Goal: Navigation & Orientation: Find specific page/section

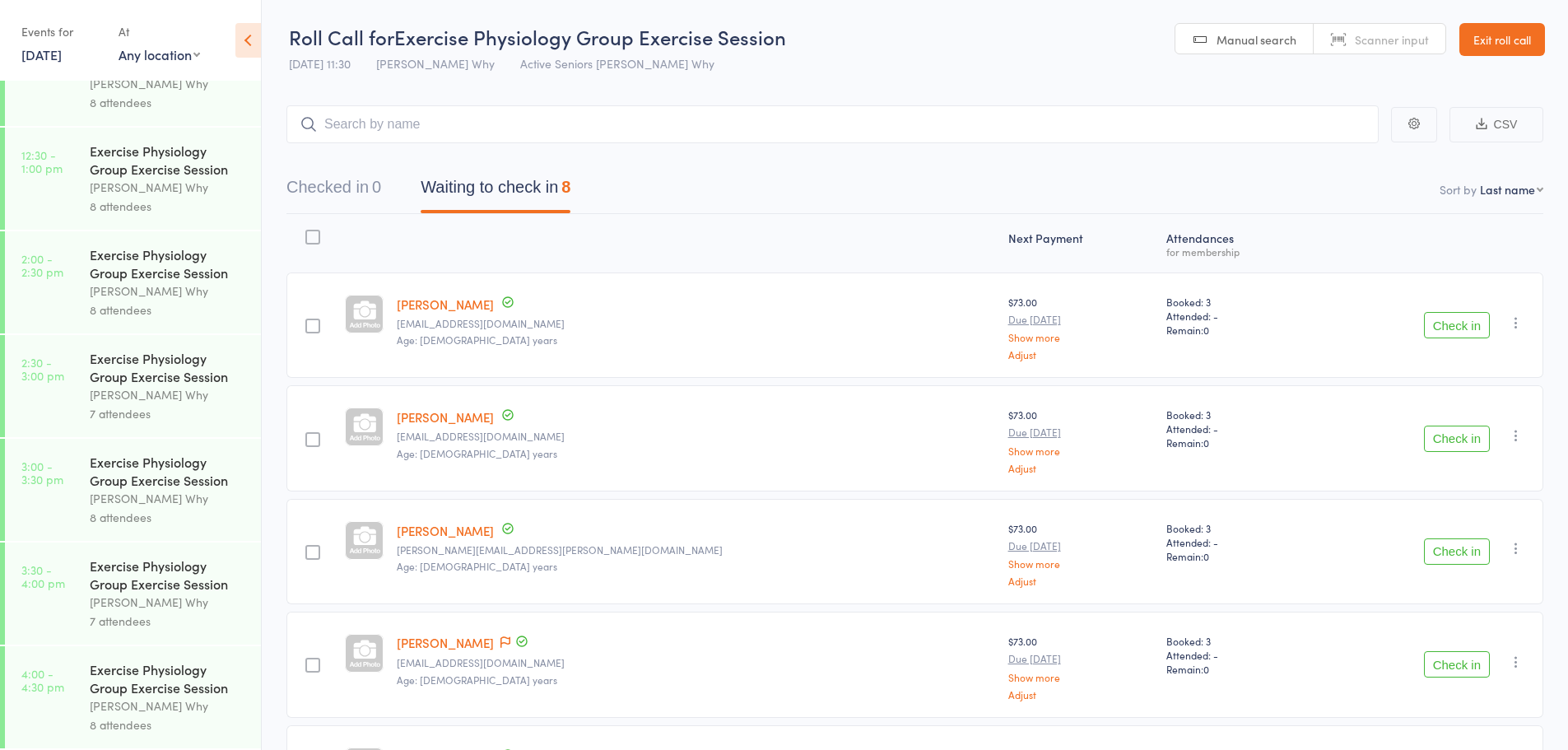
click at [1483, 44] on link "Exit roll call" at bounding box center [1502, 40] width 86 height 33
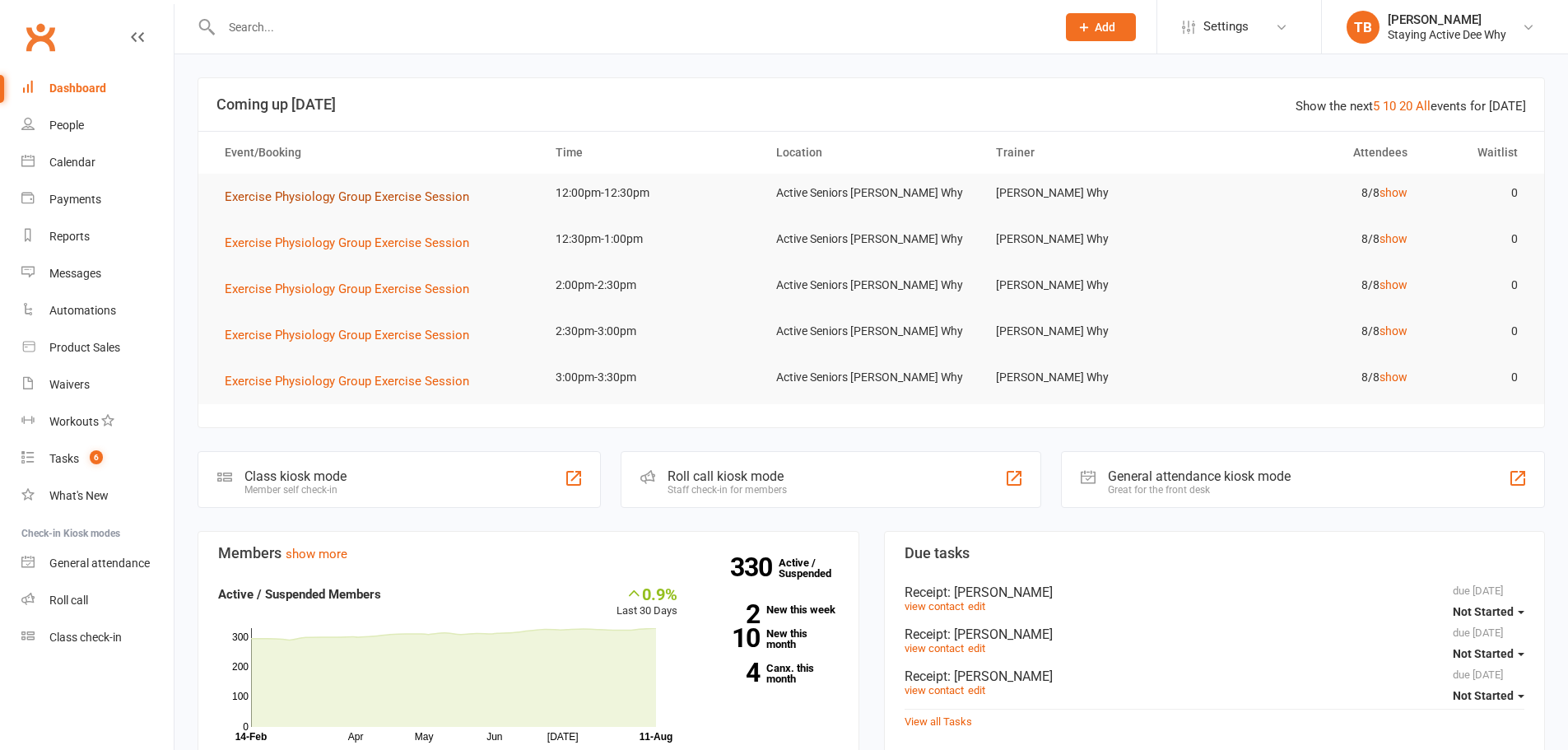
click at [353, 191] on span "Exercise Physiology Group Exercise Session" at bounding box center [347, 196] width 244 height 15
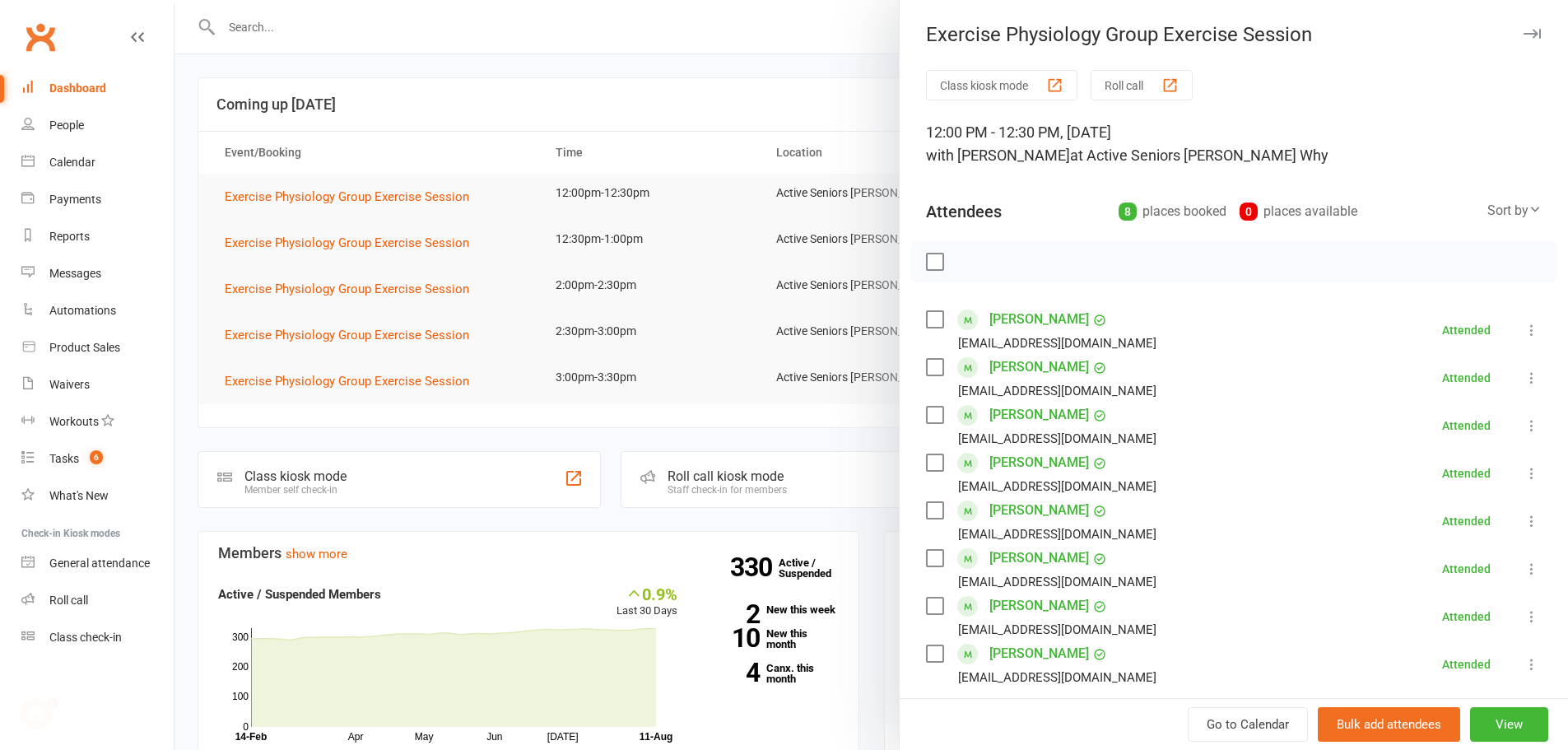
click at [645, 146] on div at bounding box center [871, 375] width 1394 height 750
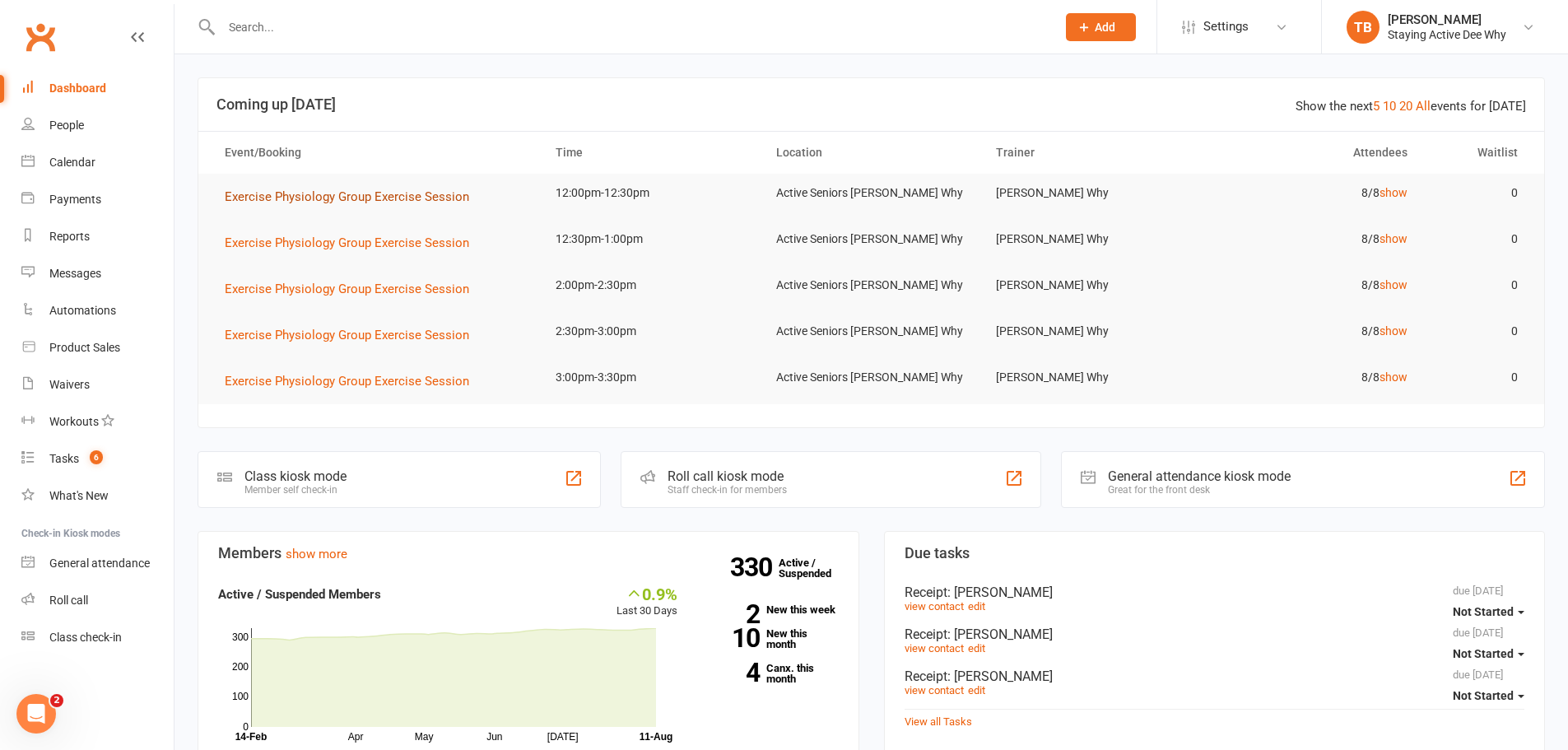
click at [353, 194] on span "Exercise Physiology Group Exercise Session" at bounding box center [347, 196] width 244 height 15
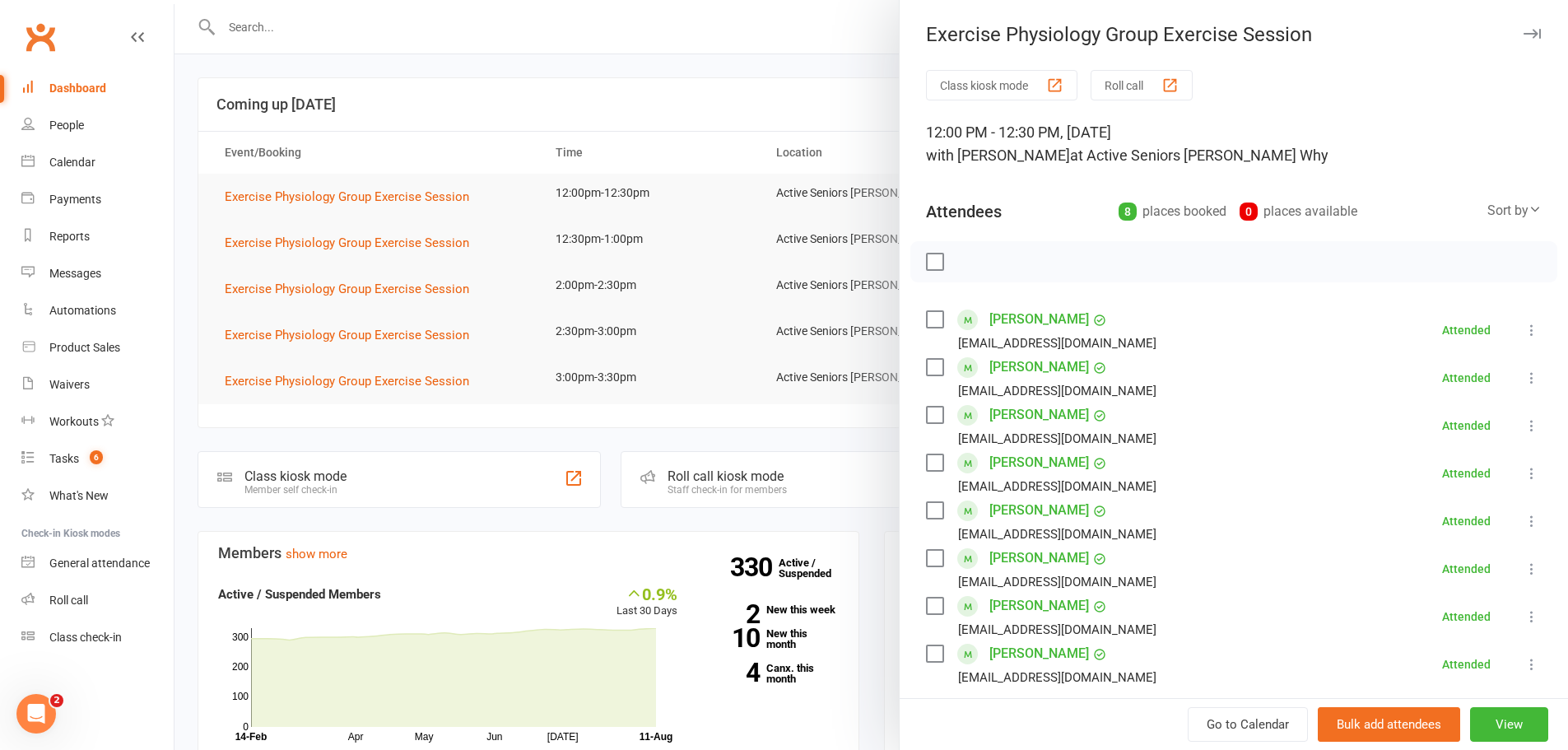
click at [332, 104] on div at bounding box center [871, 375] width 1394 height 750
click at [332, 104] on div "Exercise Physiology Group Exercise Session Class kiosk mode Roll call 12:00 PM …" at bounding box center [871, 375] width 1394 height 750
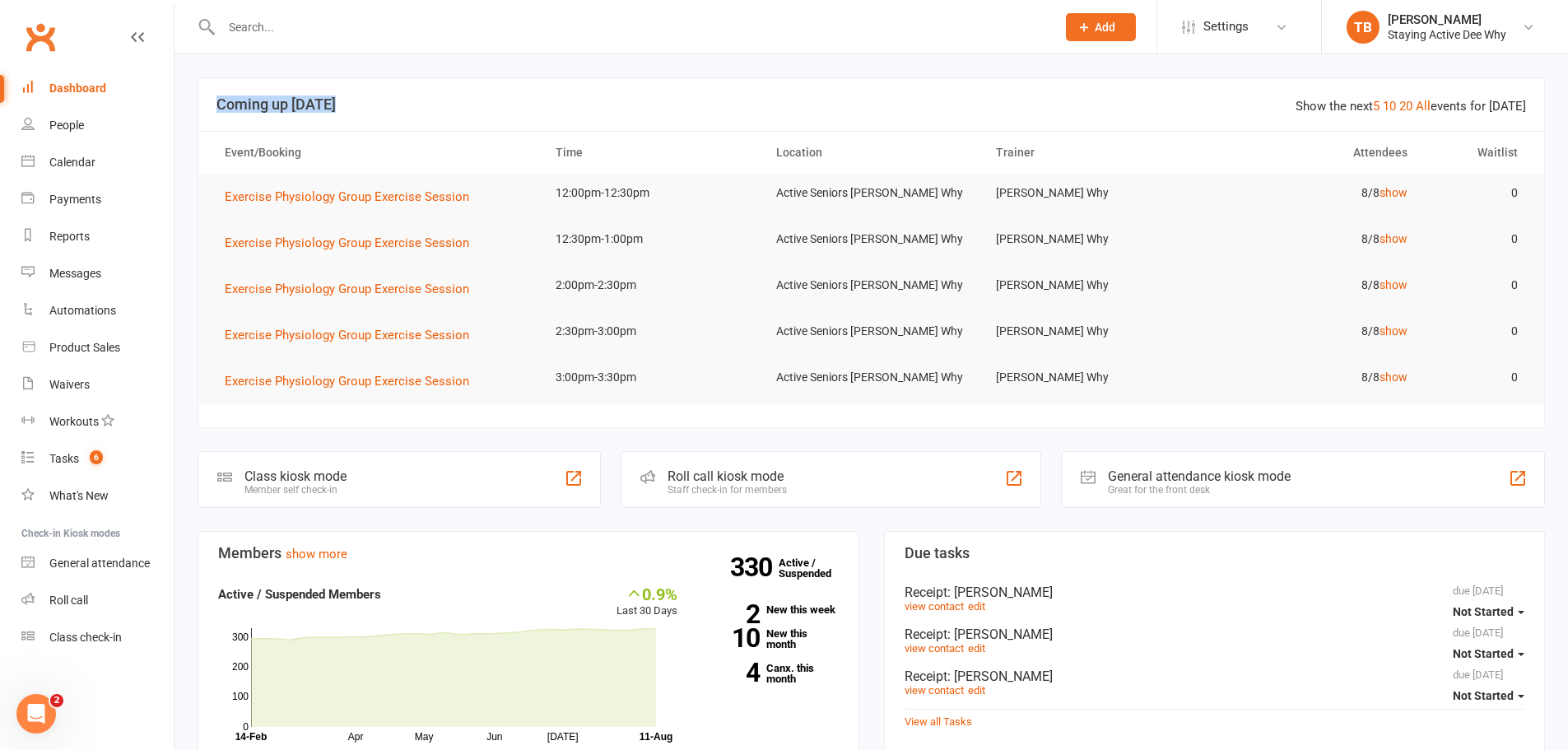
click at [332, 104] on h3 "Coming up [DATE]" at bounding box center [871, 104] width 1310 height 16
click at [333, 84] on header "Show the next 5 10 20 All events for [DATE] Coming up [DATE]" at bounding box center [871, 104] width 1346 height 53
click at [789, 668] on link "4 Canx. this month" at bounding box center [771, 673] width 137 height 22
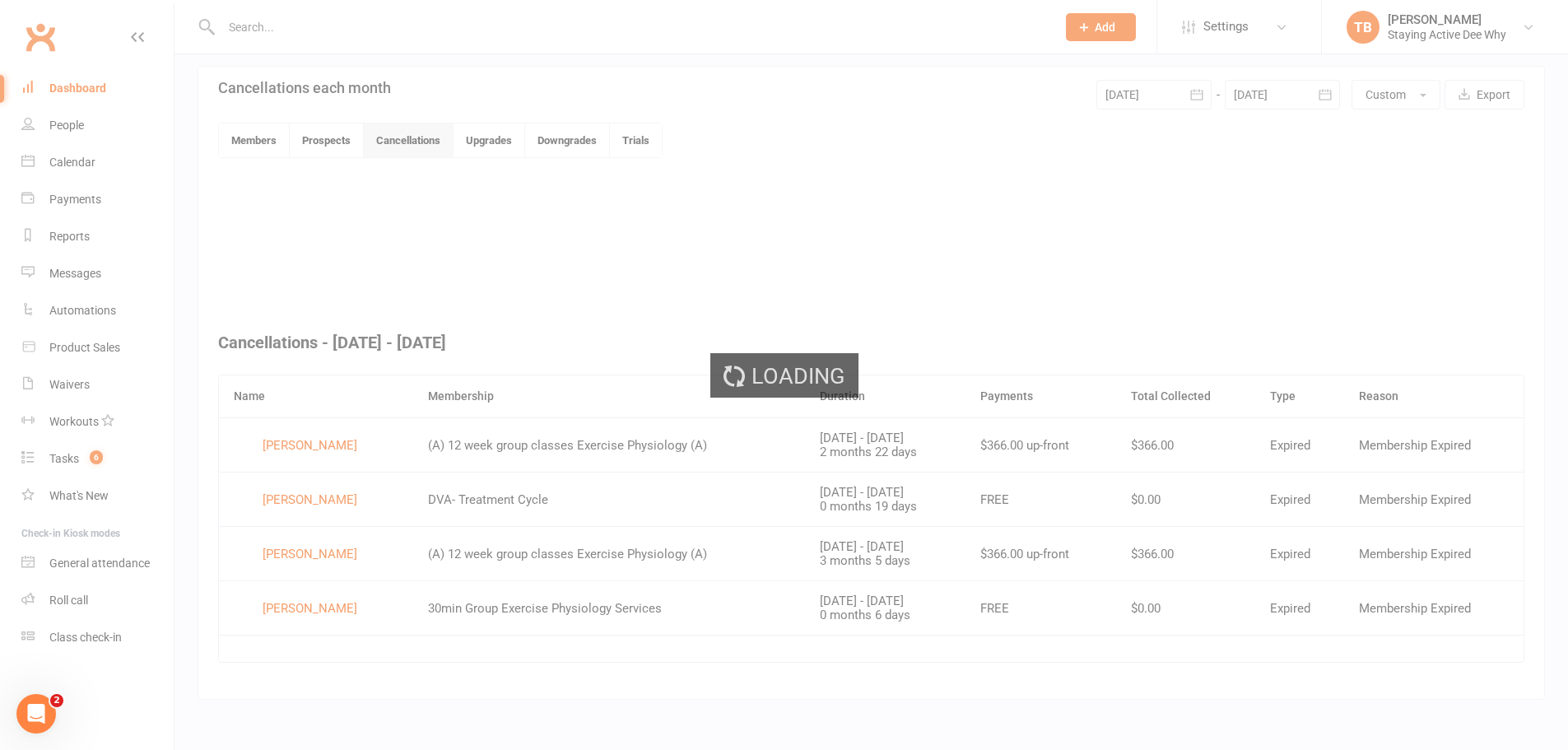
scroll to position [355, 0]
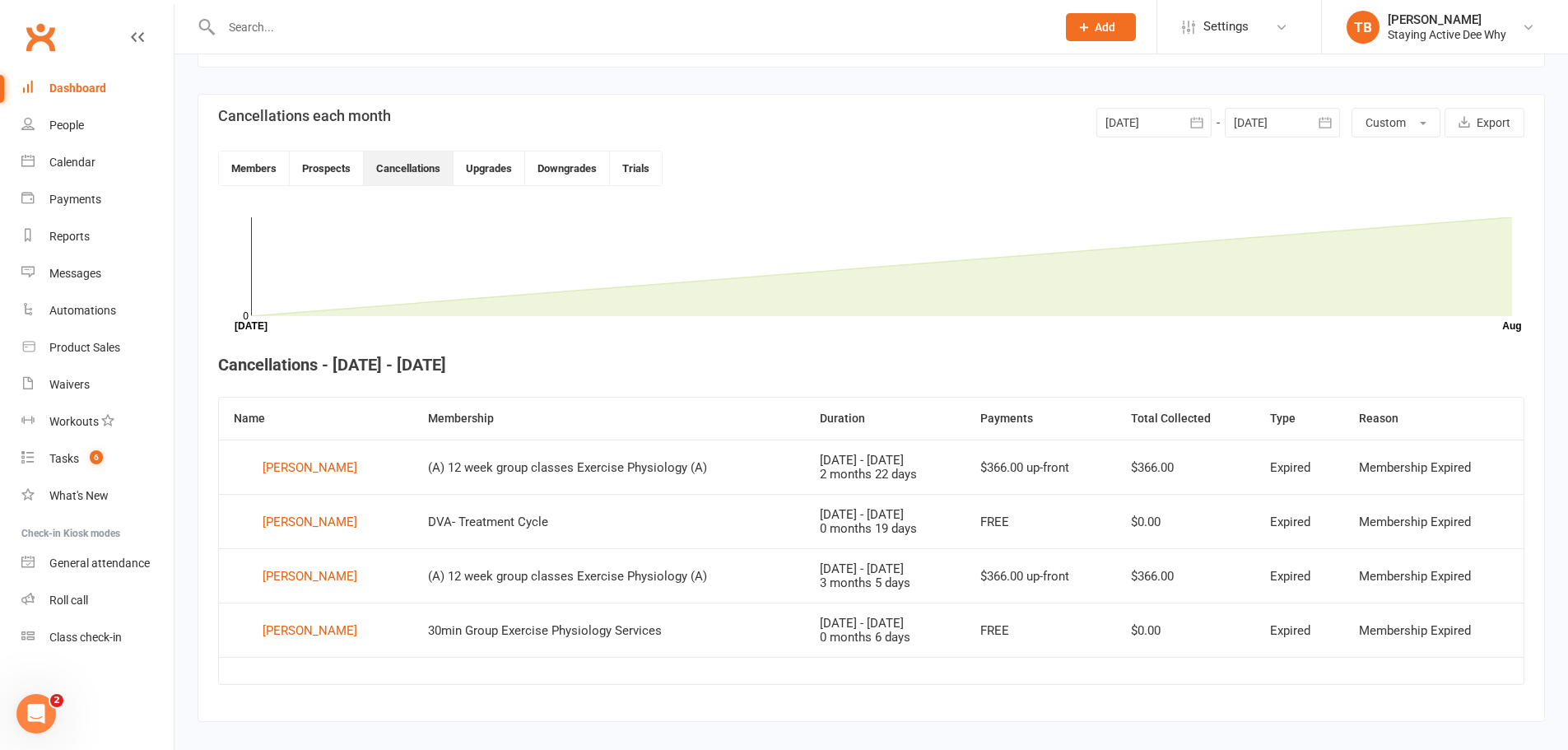
click at [85, 98] on link "Dashboard" at bounding box center [98, 88] width 153 height 37
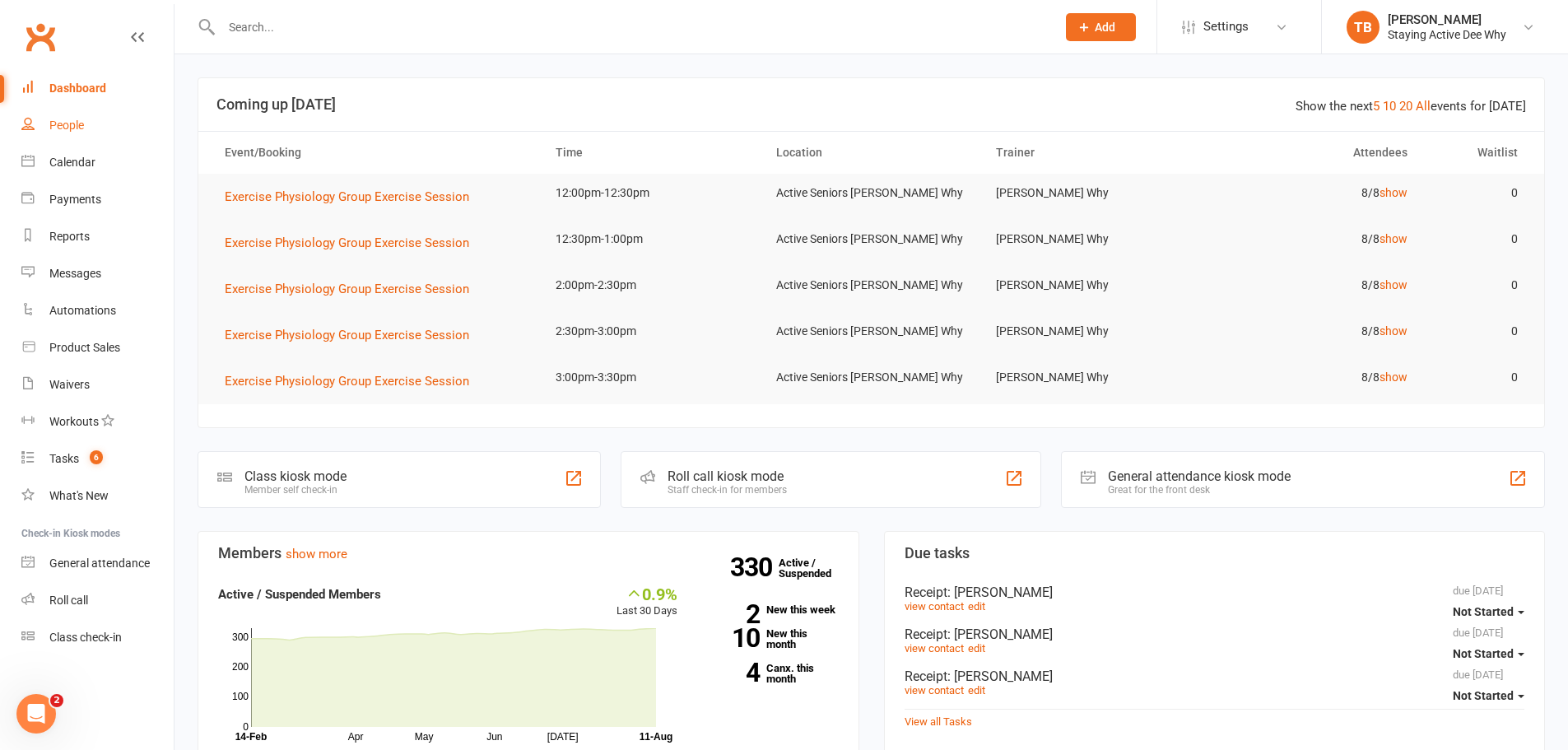
click at [68, 138] on link "People" at bounding box center [98, 125] width 153 height 37
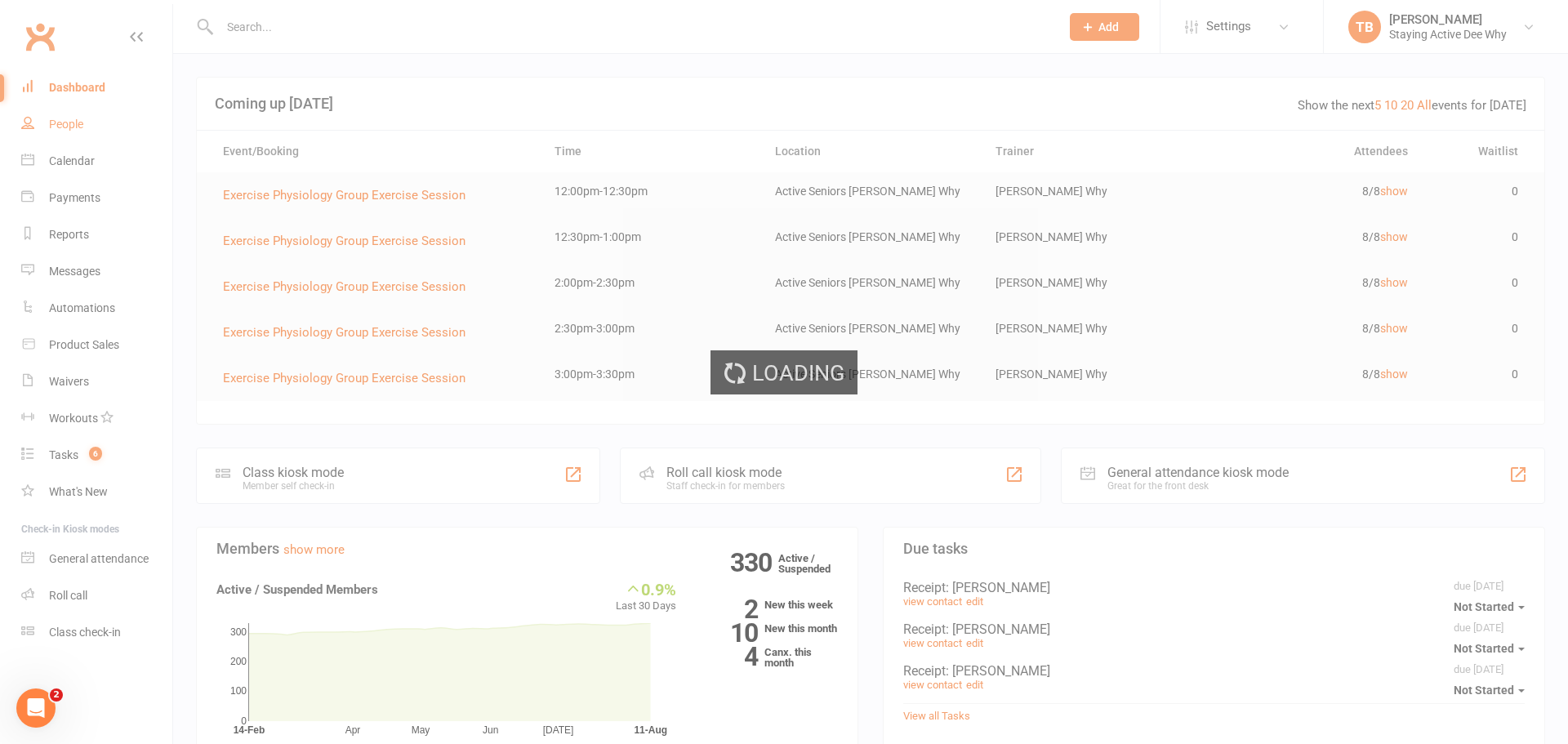
select select "100"
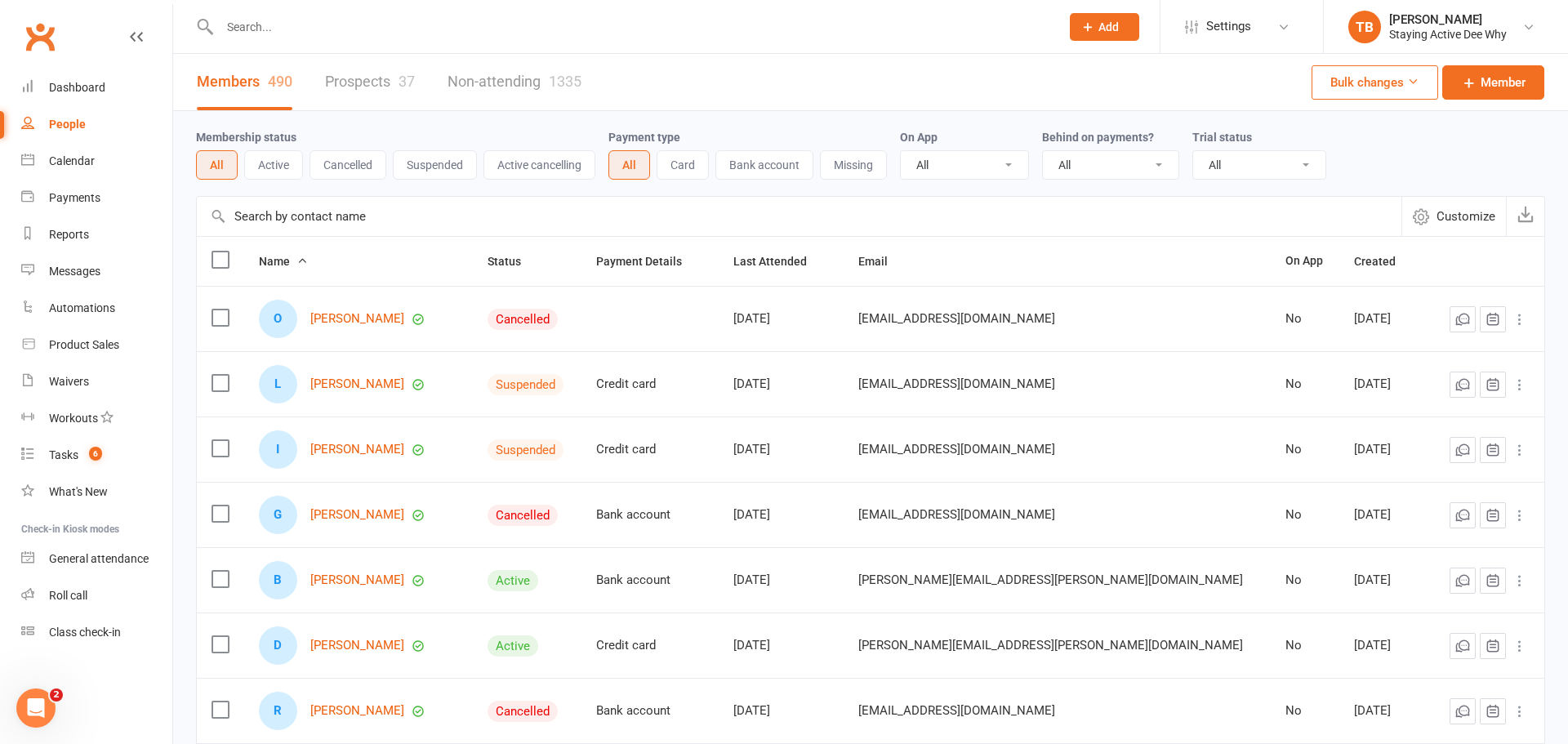
click at [265, 157] on button "Active" at bounding box center [274, 165] width 58 height 29
click at [265, 163] on button "Active" at bounding box center [273, 165] width 60 height 29
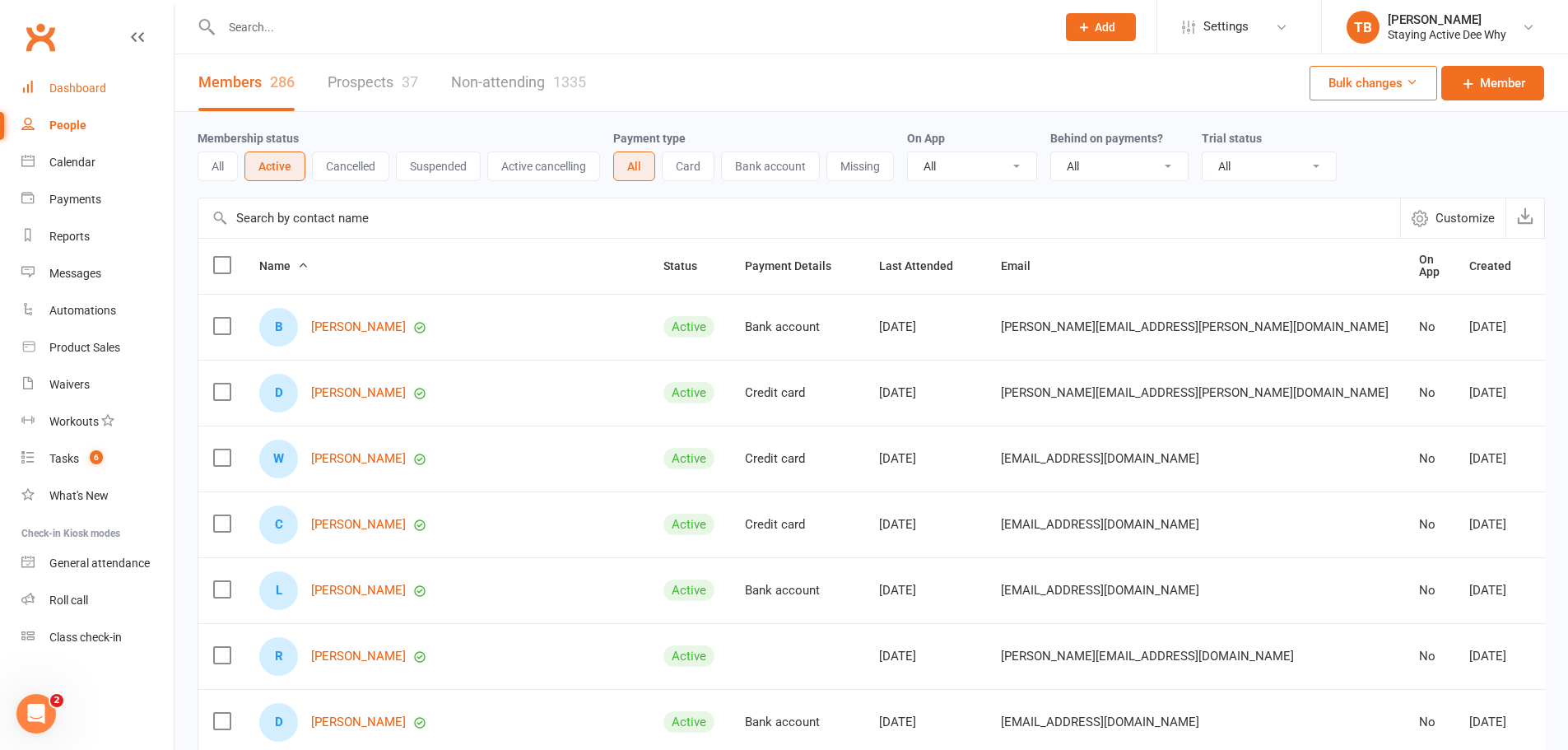
click at [90, 94] on div "Dashboard" at bounding box center [78, 88] width 57 height 13
